Goal: Find specific page/section: Find specific page/section

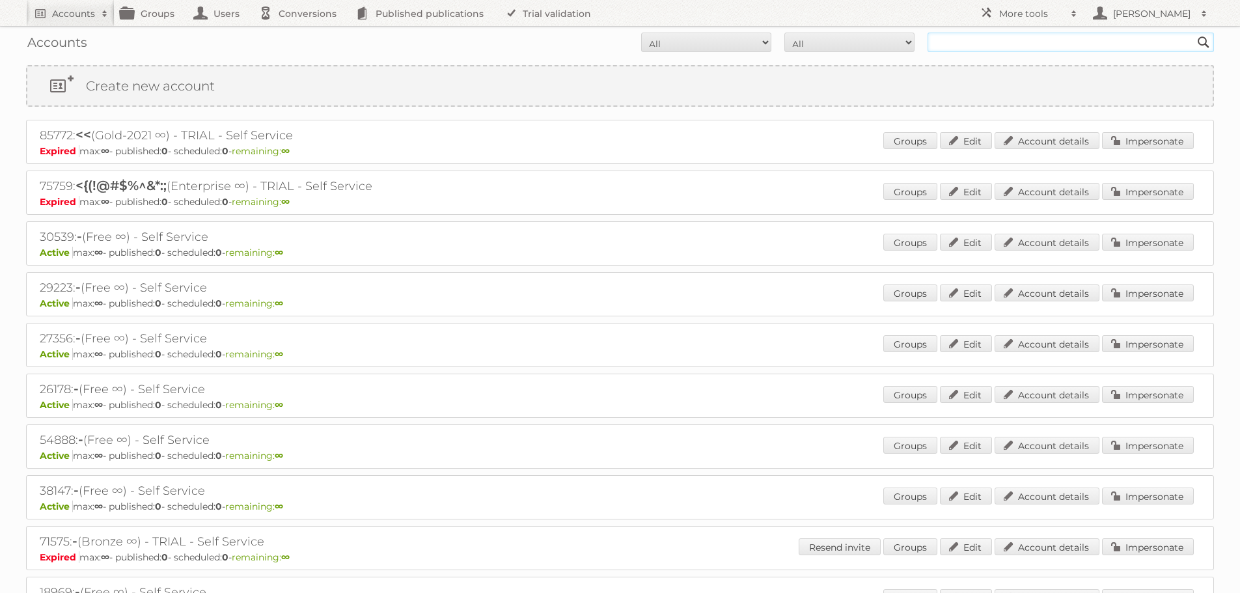
click at [1001, 44] on input "text" at bounding box center [1071, 43] width 287 height 20
type input "dpg"
click at [1194, 33] on input "Search" at bounding box center [1204, 43] width 20 height 20
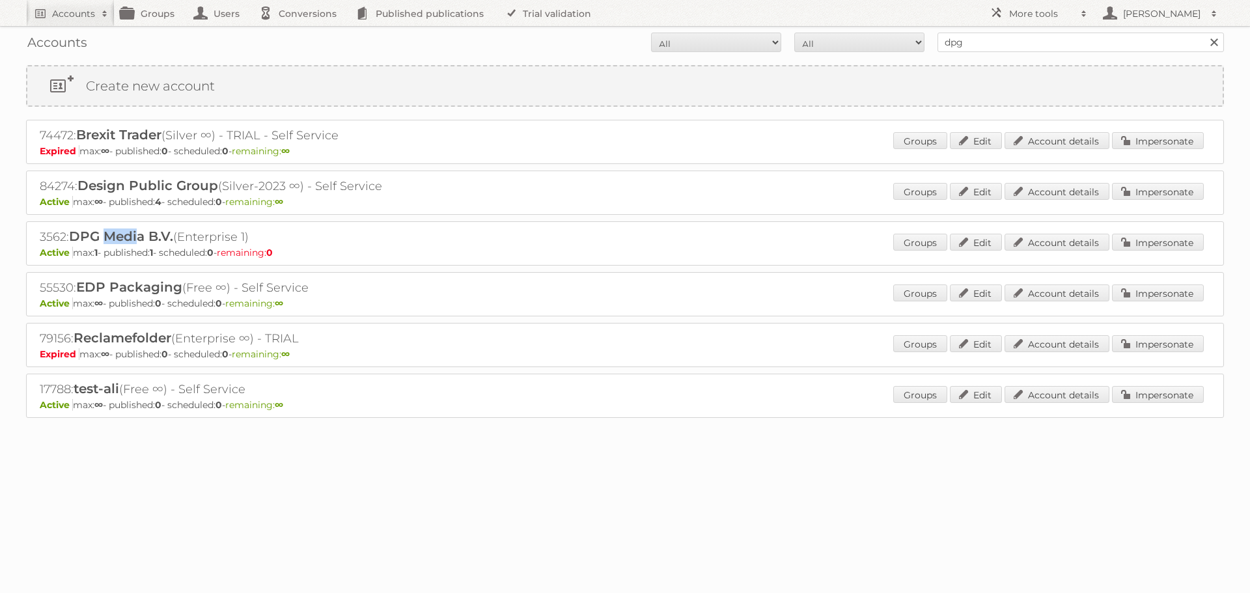
drag, startPoint x: 104, startPoint y: 236, endPoint x: 160, endPoint y: 240, distance: 55.4
click at [159, 240] on span "DPG Media B.V." at bounding box center [121, 237] width 104 height 16
click at [161, 240] on span "DPG Media B.V." at bounding box center [121, 237] width 104 height 16
drag, startPoint x: 116, startPoint y: 236, endPoint x: 165, endPoint y: 238, distance: 49.5
click at [164, 238] on span "DPG Media B.V." at bounding box center [121, 237] width 104 height 16
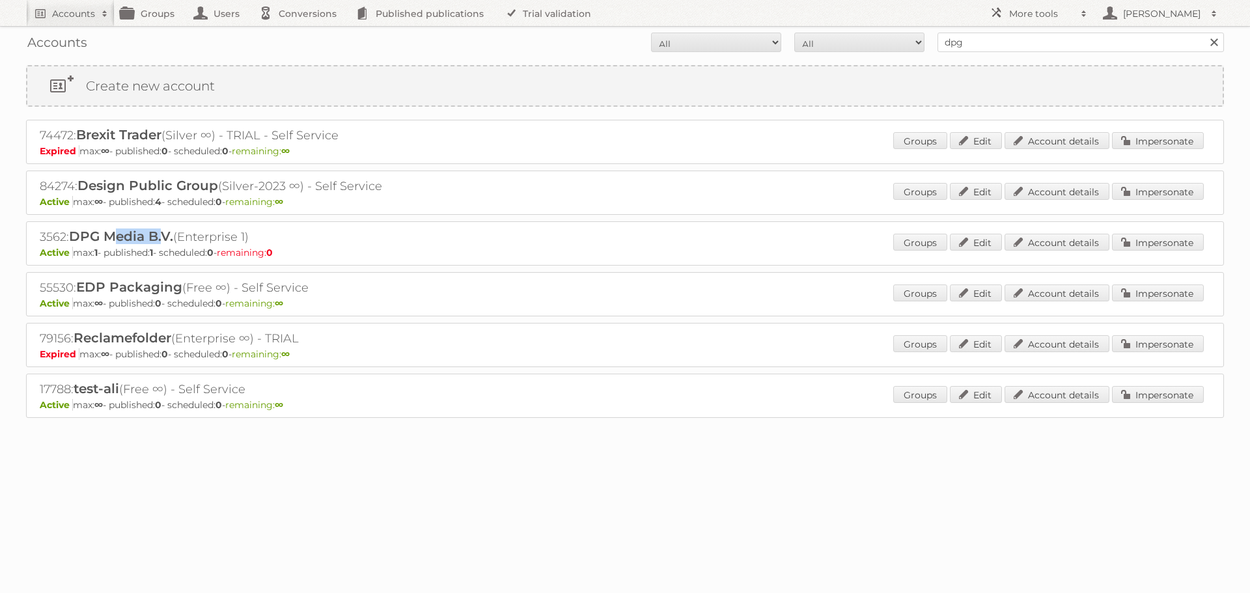
click at [165, 238] on span "DPG Media B.V." at bounding box center [121, 237] width 104 height 16
click at [69, 239] on h2 "3562: DPG Media B.V. (Enterprise 1)" at bounding box center [268, 237] width 456 height 17
click at [34, 232] on div "3562: DPG Media B.V. (Enterprise 1) Active max: 1 - published: 1 - scheduled: 0…" at bounding box center [625, 243] width 1198 height 44
click at [1148, 244] on link "Impersonate" at bounding box center [1158, 242] width 92 height 17
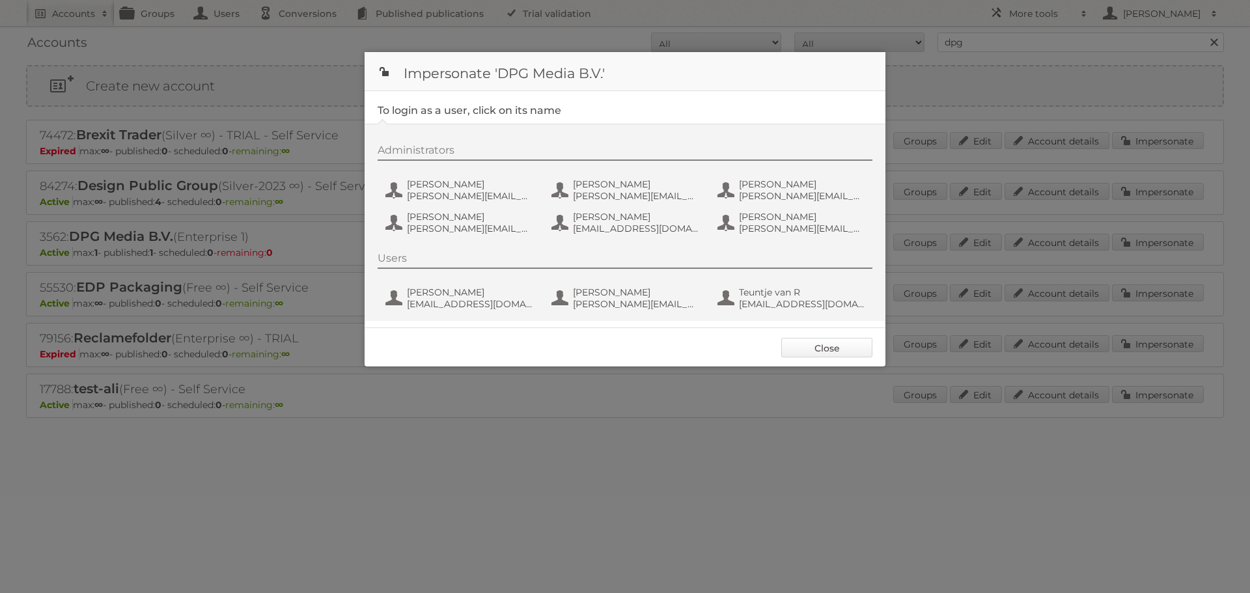
click at [836, 351] on link "Close" at bounding box center [826, 348] width 91 height 20
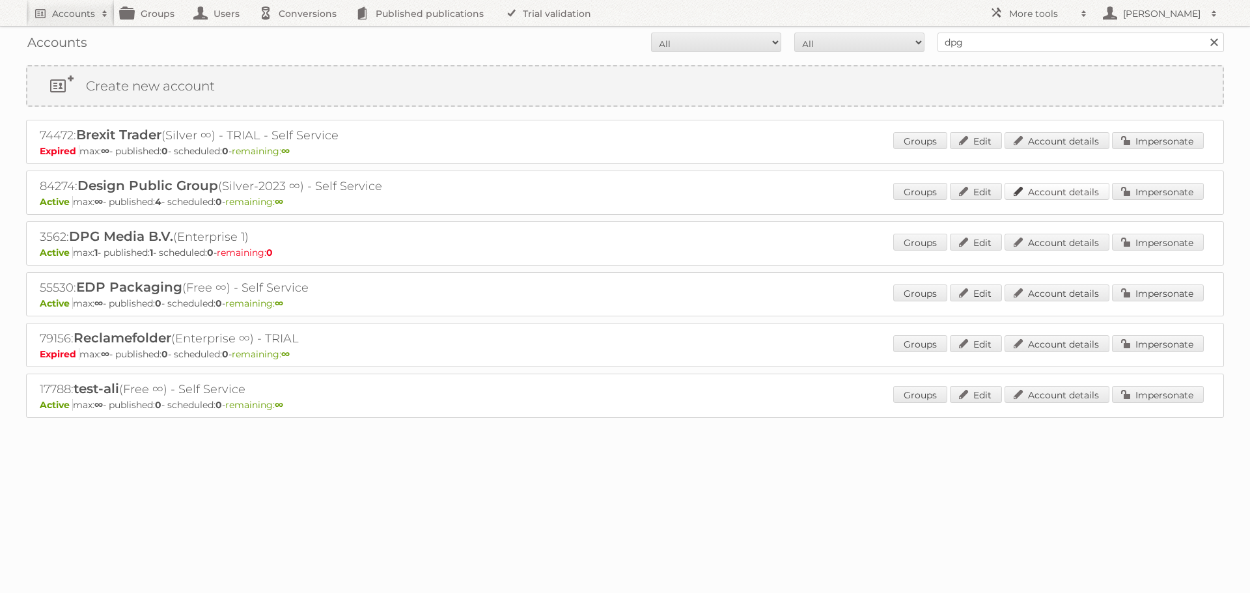
click at [1063, 188] on link "Account details" at bounding box center [1057, 191] width 105 height 17
click at [1089, 245] on link "Account details" at bounding box center [1057, 242] width 105 height 17
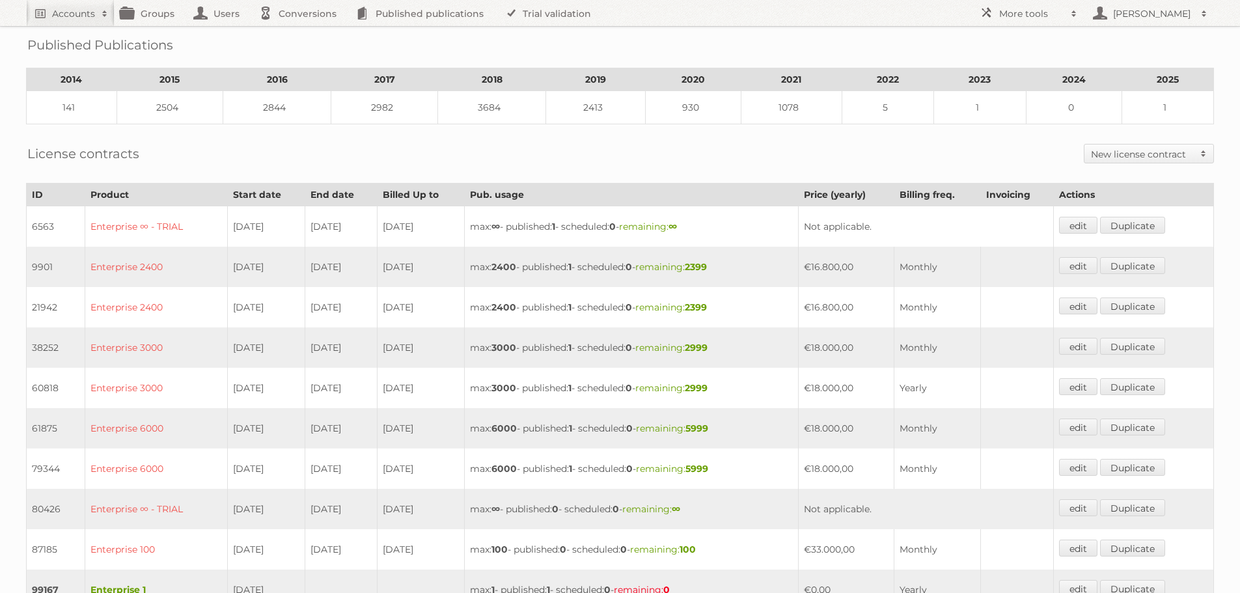
scroll to position [391, 0]
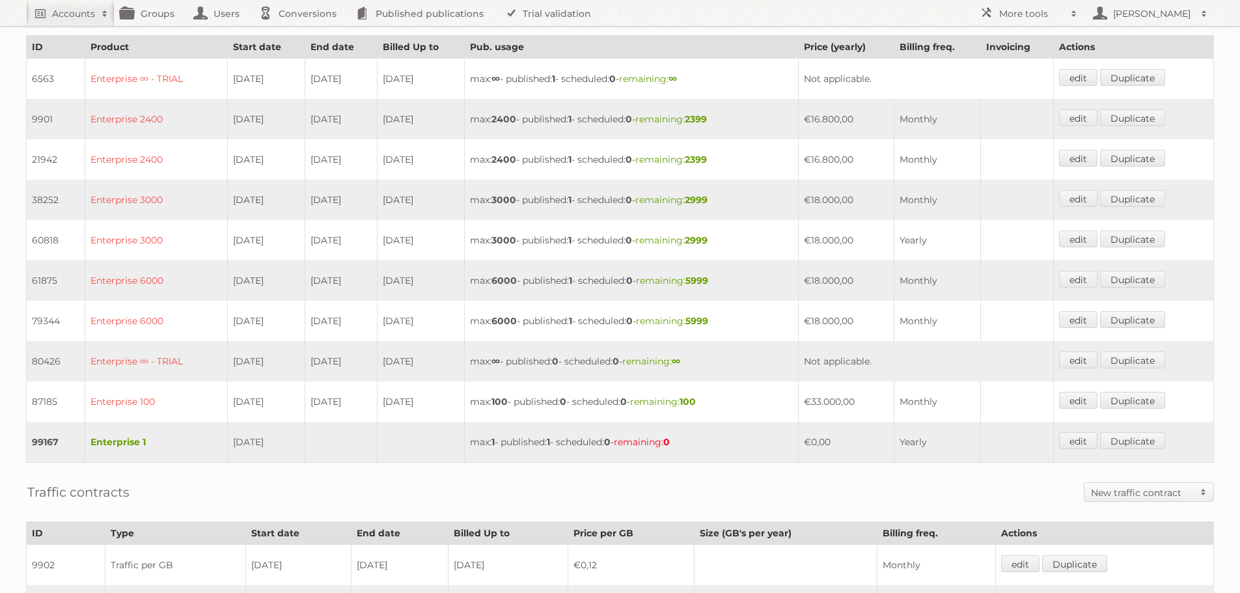
drag, startPoint x: 242, startPoint y: 445, endPoint x: 283, endPoint y: 445, distance: 41.7
click at [275, 445] on tr "99167 Enterprise 1 [DATE] max: 1 - published: 1 - scheduled: 0 - remaining: 0 €…" at bounding box center [621, 442] width 1188 height 41
click at [283, 445] on td "[DATE]" at bounding box center [266, 442] width 77 height 41
drag, startPoint x: 816, startPoint y: 395, endPoint x: 873, endPoint y: 392, distance: 57.4
click at [873, 393] on tr "87185 Enterprise 100 [DATE] [DATE] [DATE] max: 100 - published: 0 - scheduled: …" at bounding box center [621, 402] width 1188 height 40
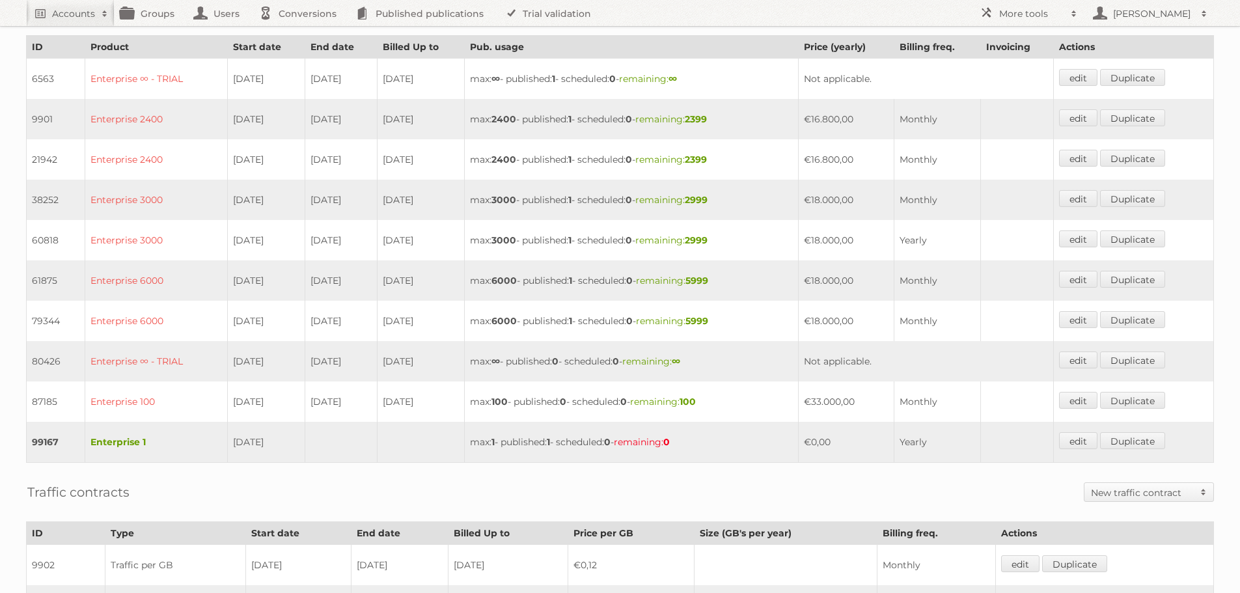
click at [873, 391] on td "€33.000,00" at bounding box center [846, 402] width 96 height 40
drag, startPoint x: 835, startPoint y: 400, endPoint x: 861, endPoint y: 400, distance: 26.7
click at [855, 400] on td "€33.000,00" at bounding box center [846, 402] width 96 height 40
click at [861, 400] on td "€33.000,00" at bounding box center [846, 402] width 96 height 40
drag, startPoint x: 826, startPoint y: 445, endPoint x: 856, endPoint y: 438, distance: 30.8
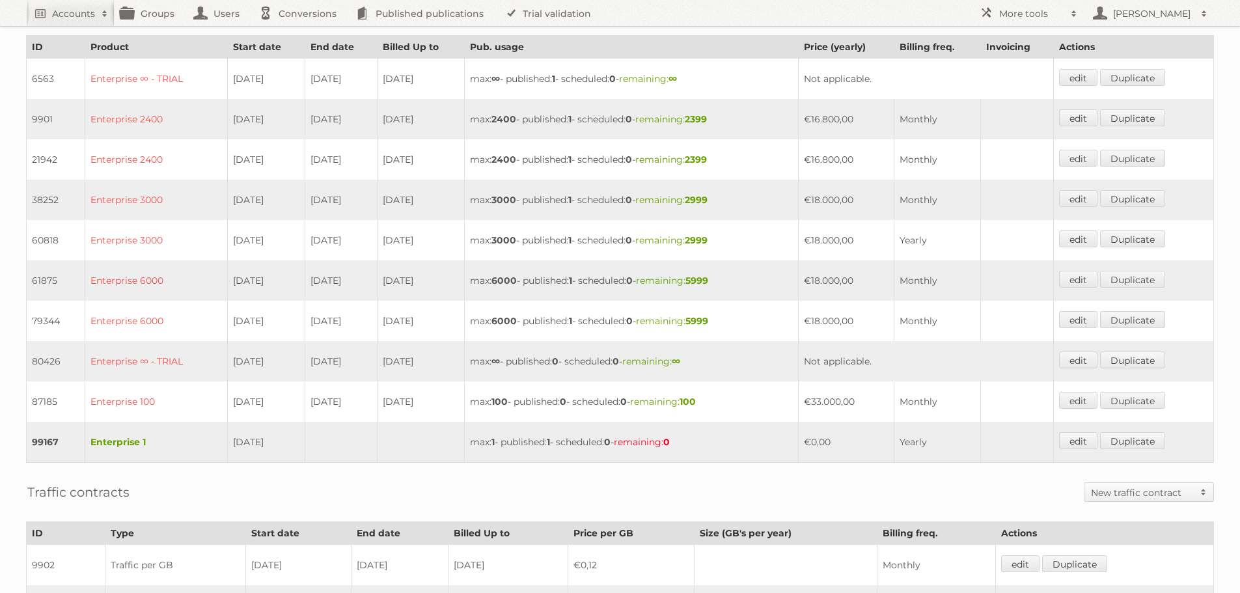
click at [856, 438] on td "€0,00" at bounding box center [846, 442] width 96 height 41
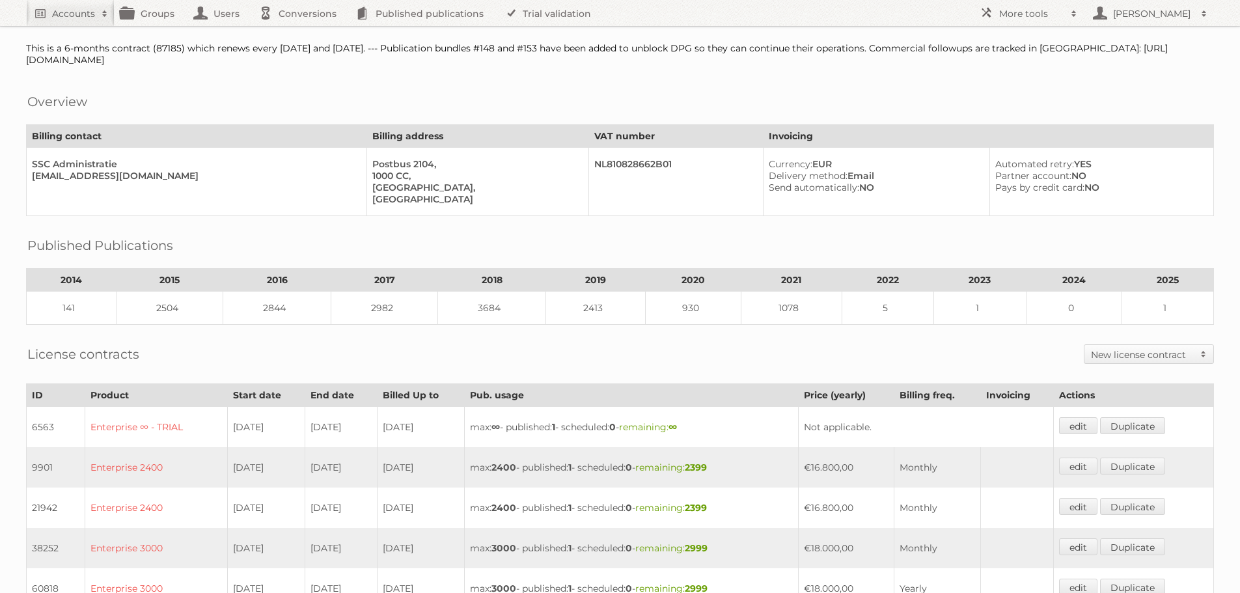
scroll to position [65, 0]
